Goal: Task Accomplishment & Management: Use online tool/utility

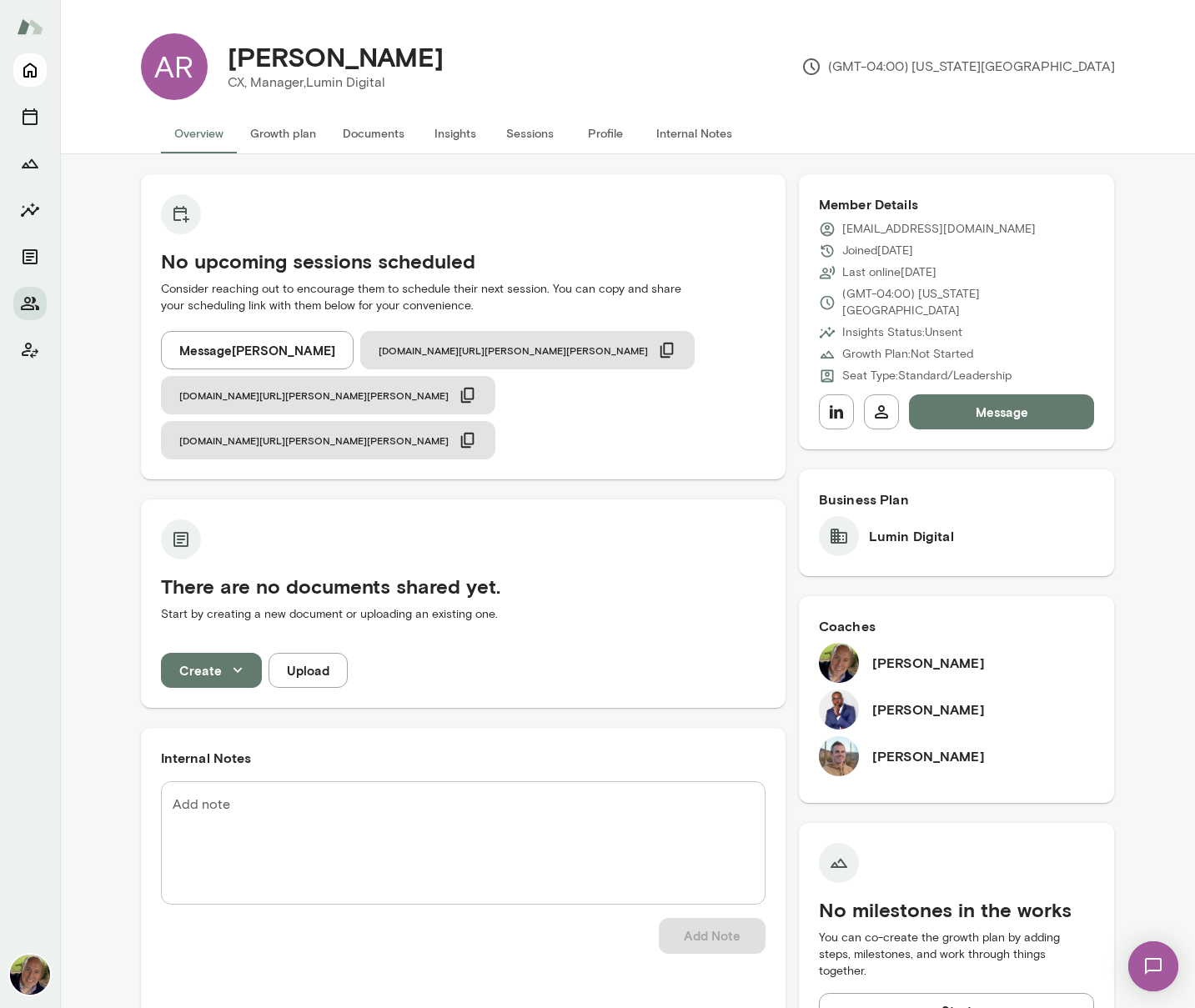
click at [32, 66] on icon "Home" at bounding box center [30, 71] width 14 height 15
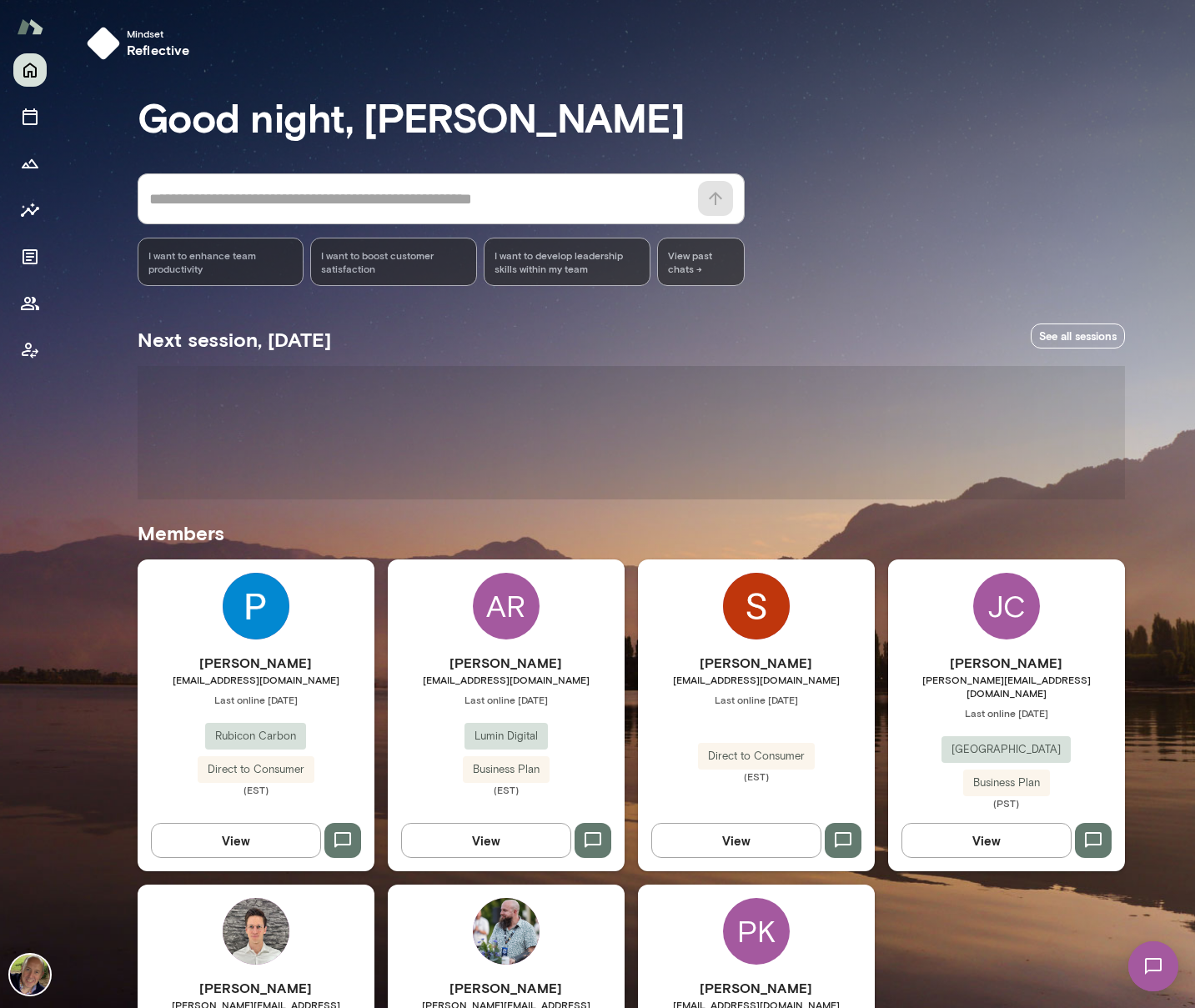
scroll to position [183, 0]
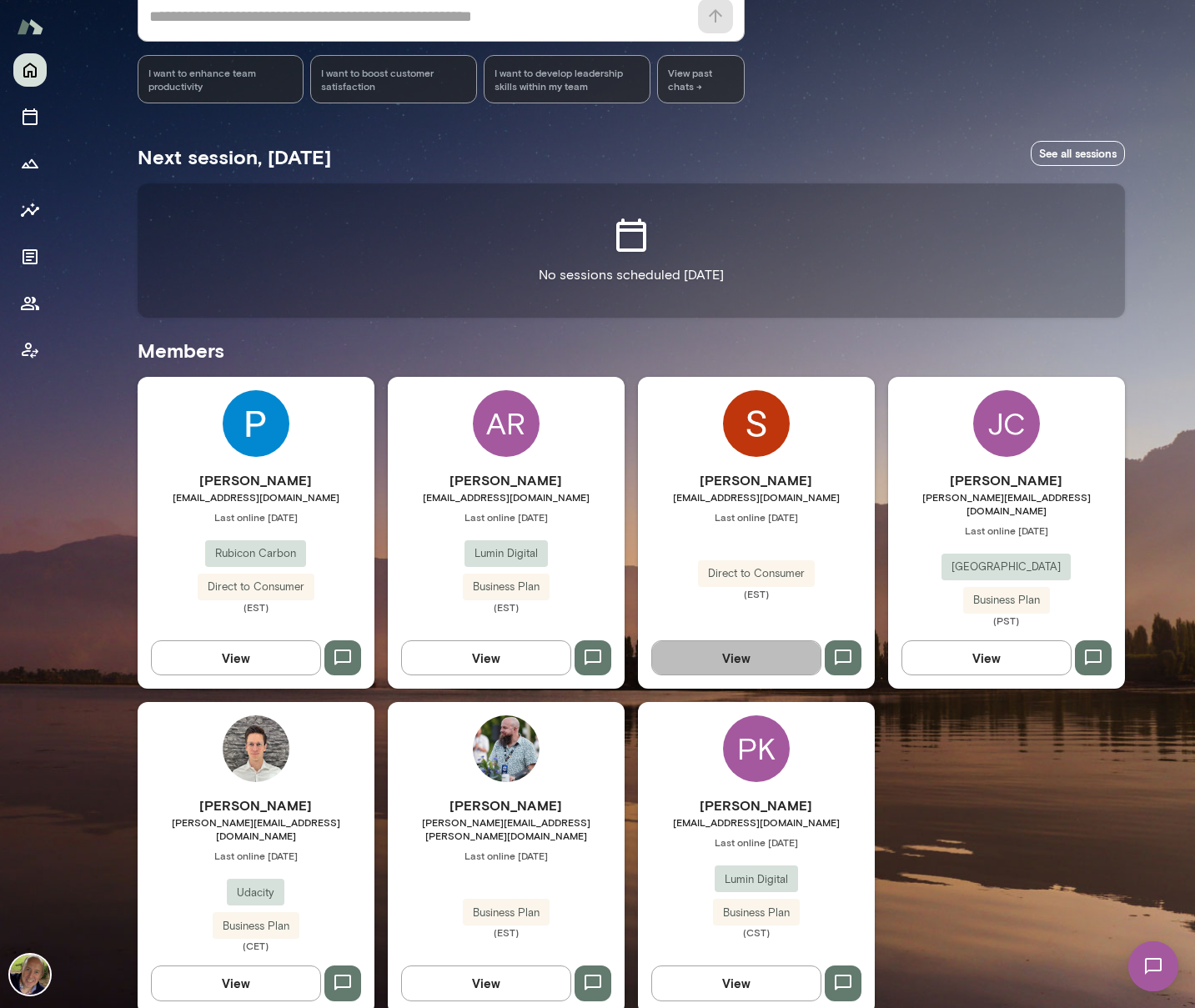
click at [730, 649] on button "View" at bounding box center [736, 657] width 170 height 35
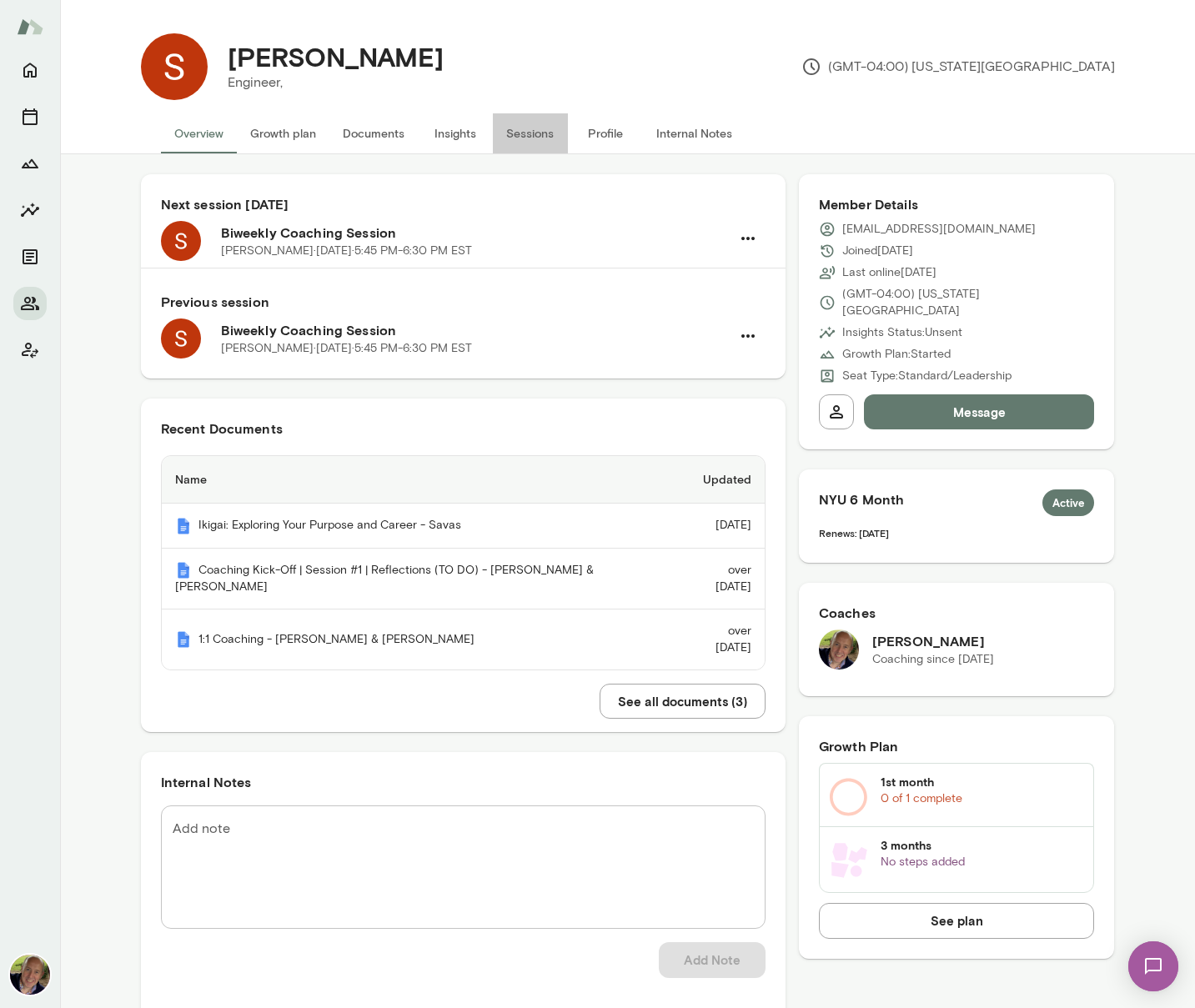
click at [507, 131] on button "Sessions" at bounding box center [530, 133] width 75 height 40
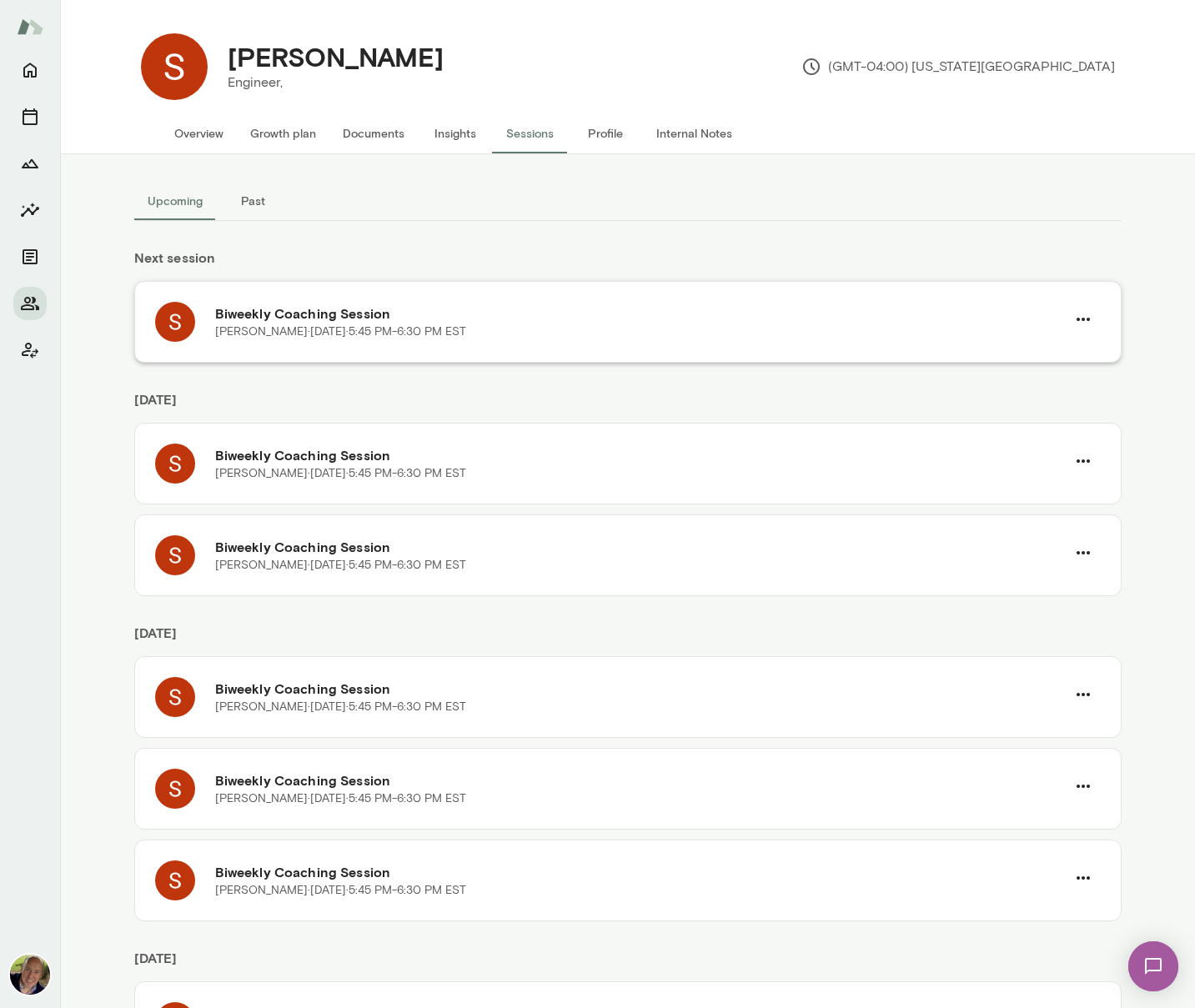
click at [341, 324] on p "[PERSON_NAME] · [DATE] · 5:45 PM-6:30 PM EST" at bounding box center [340, 332] width 251 height 17
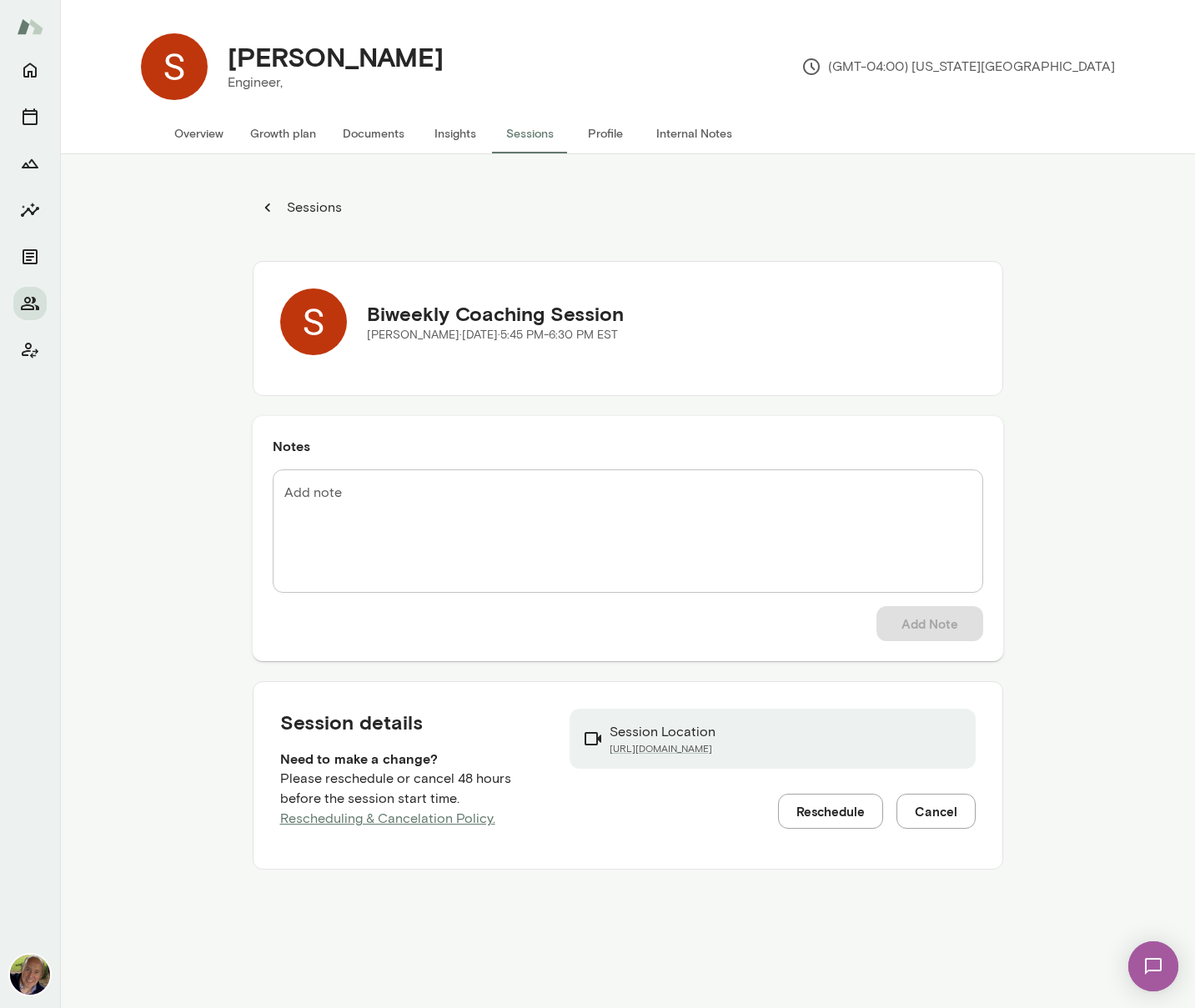
drag, startPoint x: 824, startPoint y: 753, endPoint x: 594, endPoint y: 753, distance: 230.0
click at [594, 753] on div "Session Location [URL][DOMAIN_NAME]" at bounding box center [772, 738] width 406 height 60
copy link "[URL][DOMAIN_NAME]"
click at [654, 743] on link "[URL][DOMAIN_NAME]" at bounding box center [662, 749] width 106 height 14
